Goal: Task Accomplishment & Management: Manage account settings

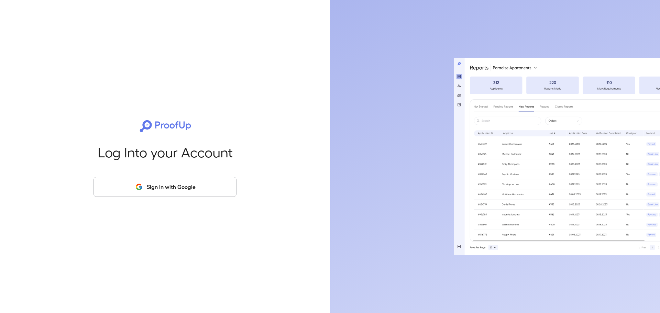
click at [221, 192] on button "Sign in with Google" at bounding box center [165, 187] width 143 height 20
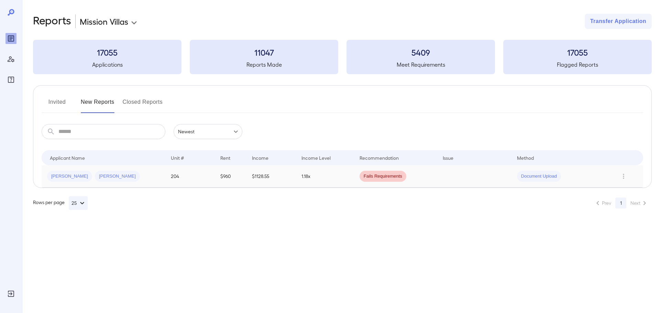
click at [65, 178] on span "[PERSON_NAME]" at bounding box center [69, 176] width 45 height 7
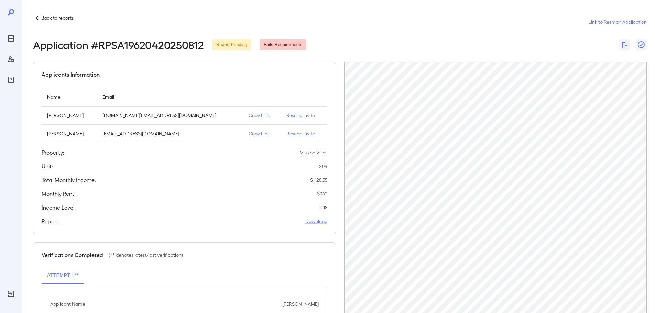
click at [53, 18] on p "Back to reports" at bounding box center [57, 17] width 32 height 7
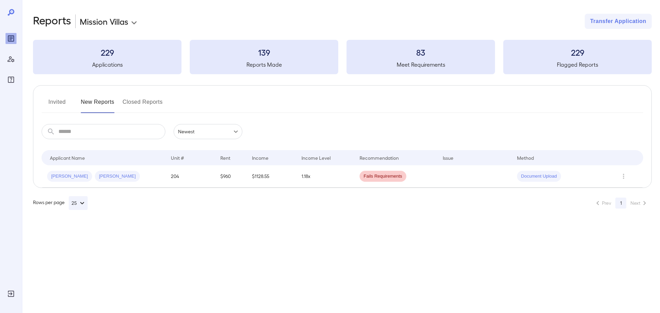
click at [57, 99] on button "Invited" at bounding box center [57, 105] width 31 height 17
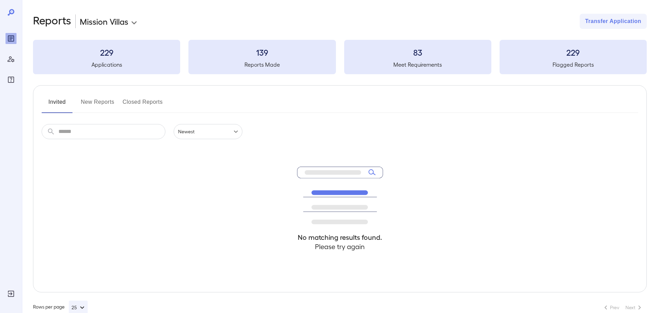
click at [65, 101] on button "Invited" at bounding box center [57, 105] width 31 height 17
click at [96, 102] on button "New Reports" at bounding box center [98, 105] width 34 height 17
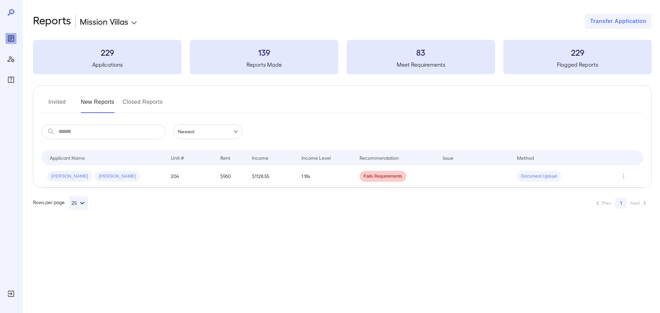
click at [59, 104] on button "Invited" at bounding box center [57, 105] width 31 height 17
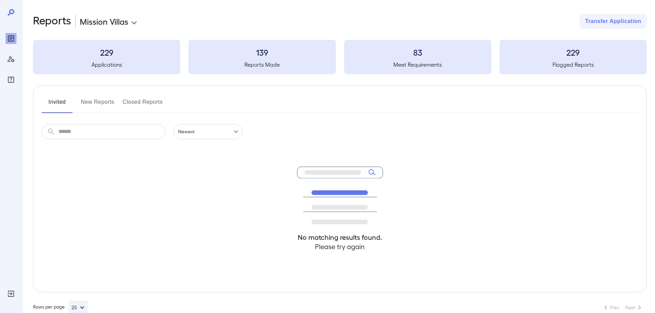
click at [129, 101] on button "Closed Reports" at bounding box center [143, 105] width 40 height 17
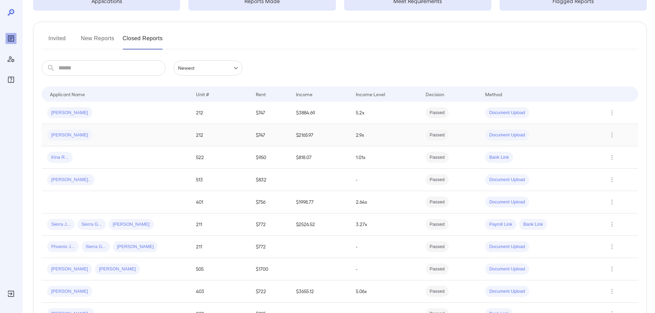
scroll to position [69, 0]
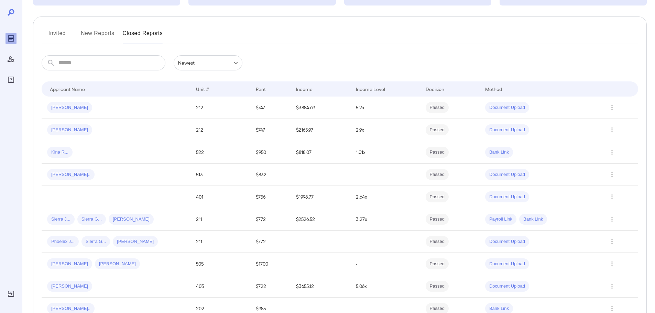
click at [95, 32] on button "New Reports" at bounding box center [98, 36] width 34 height 17
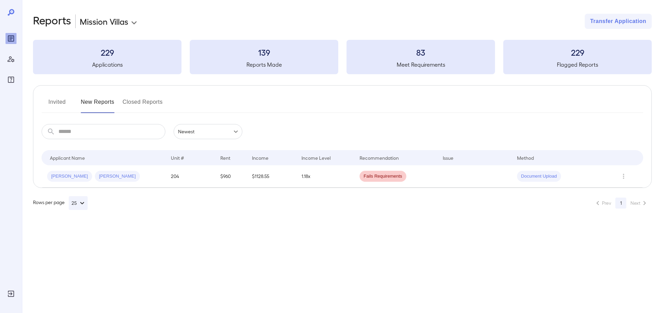
click at [113, 178] on div "[PERSON_NAME] [PERSON_NAME]" at bounding box center [103, 176] width 113 height 11
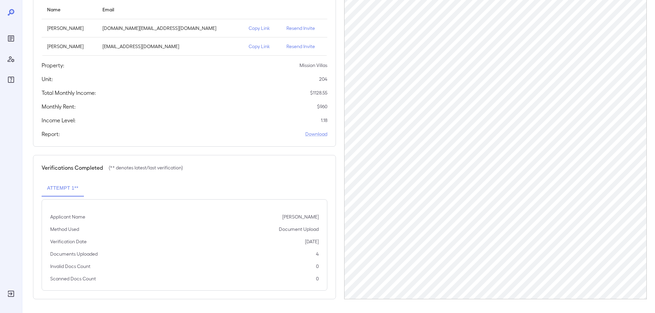
scroll to position [19, 0]
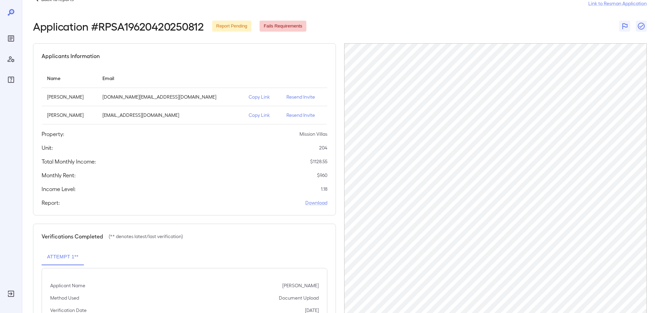
click at [300, 117] on p "Resend Invite" at bounding box center [303, 115] width 35 height 7
click at [297, 97] on p "Resend Invite" at bounding box center [303, 97] width 35 height 7
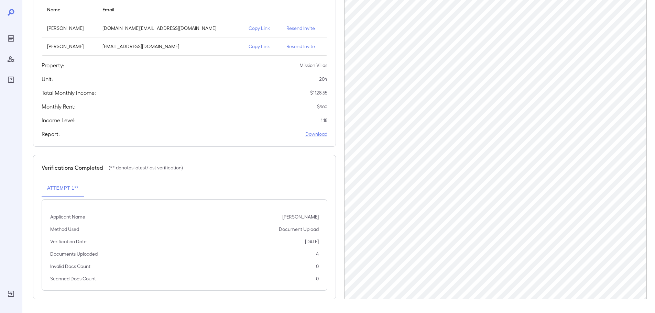
scroll to position [0, 0]
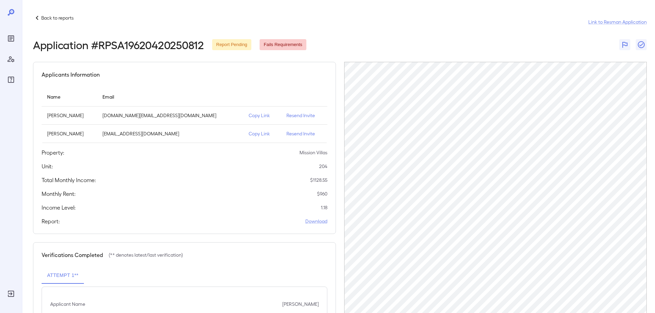
click at [303, 115] on p "Resend Invite" at bounding box center [303, 115] width 35 height 7
